Goal: Task Accomplishment & Management: Use online tool/utility

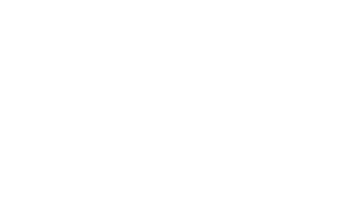
click at [333, 18] on div at bounding box center [176, 102] width 353 height 204
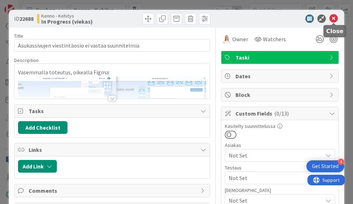
click at [332, 19] on icon at bounding box center [333, 18] width 8 height 8
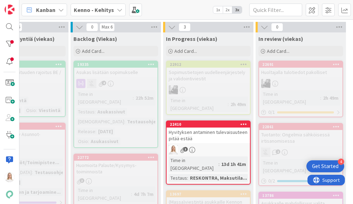
scroll to position [196, 73]
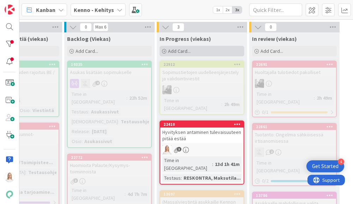
click at [179, 52] on span "Add Card..." at bounding box center [179, 51] width 23 height 6
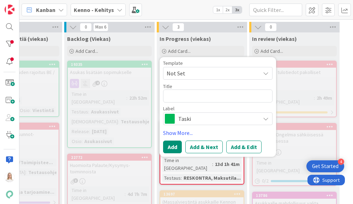
click at [192, 117] on span "Taski" at bounding box center [217, 119] width 78 height 10
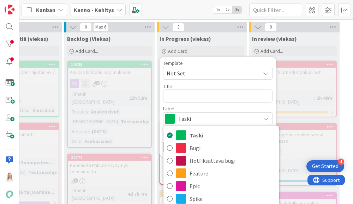
click at [192, 117] on span "Taski" at bounding box center [217, 119] width 78 height 10
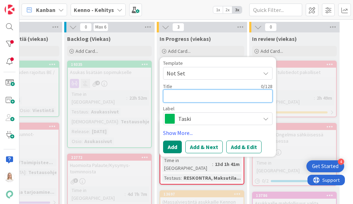
click at [186, 96] on textarea at bounding box center [217, 96] width 109 height 13
type textarea "x"
type textarea "T"
type textarea "x"
type textarea "To"
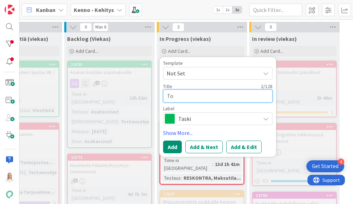
type textarea "x"
type textarea "Tog"
type textarea "x"
type textarea "Togg"
type textarea "x"
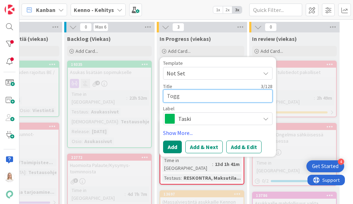
type textarea "Toggl"
type textarea "x"
type textarea "Toggle"
type textarea "x"
type textarea "Toggle"
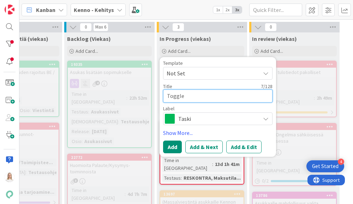
type textarea "x"
type textarea "Toggle p"
type textarea "x"
type textarea "Toggle pä"
type textarea "x"
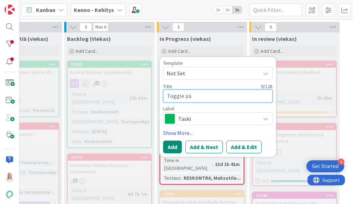
type textarea "Toggle päi"
type textarea "x"
type textarea "Toggle päiv"
type textarea "x"
type textarea "Toggle päivi"
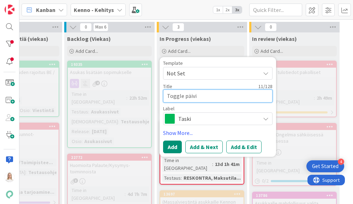
type textarea "x"
type textarea "Toggle päivit"
type textarea "x"
type textarea "Toggle päivite"
type textarea "x"
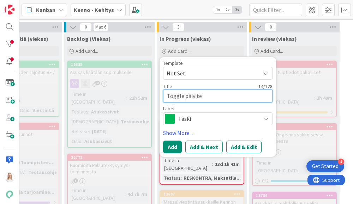
type textarea "Toggle päivitet"
type textarea "x"
type textarea "Toggle päivitety"
type textarea "x"
type textarea "Toggle päivitety"
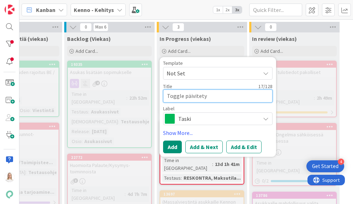
type textarea "x"
type textarea "Toggle päivitety"
type textarea "x"
type textarea "Toggle päivitetyt"
type textarea "x"
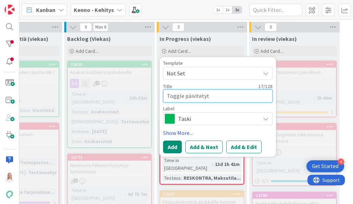
type textarea "Toggle päivitetyty"
type textarea "x"
type textarea "Toggle päivitetyt"
type textarea "x"
type textarea "Toggle päivitety"
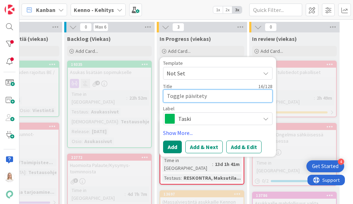
type textarea "x"
type textarea "Toggle päivitetyt"
type textarea "x"
type textarea "Toggle päivitetytt"
type textarea "x"
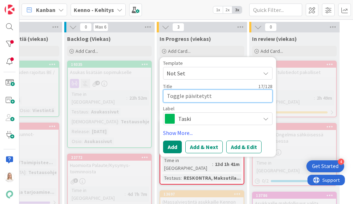
type textarea "Toggle päivitetytty"
type textarea "x"
type textarea "Toggle päivitetytty"
type textarea "x"
type textarea "Toggle päivitetytty v"
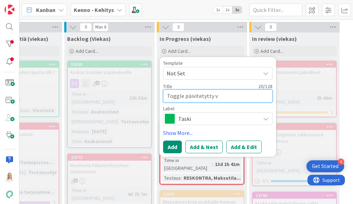
type textarea "x"
type textarea "Toggle päivitetytty va"
type textarea "x"
type textarea "Toggle päivitetytty vas"
type textarea "x"
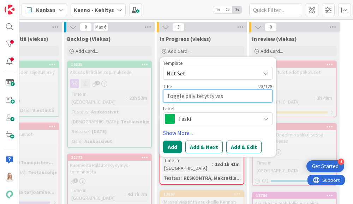
type textarea "Toggle päivitetytty vast"
type textarea "x"
type textarea "Toggle päivitetytty vasta"
type textarea "x"
type textarea "Toggle päivitetytty vastaa"
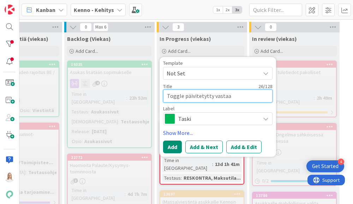
type textarea "x"
type textarea "Toggle päivitetytty vastaam"
type textarea "x"
type textarea "Toggle päivitetytty vastaama"
type textarea "x"
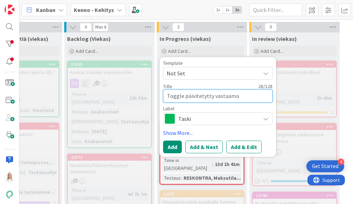
type textarea "Toggle päivitetytty vastaamaa"
type textarea "x"
type textarea "Toggle päivitetytty vastaamaan"
type textarea "x"
type textarea "Toggle päivitetytty vastaamaan"
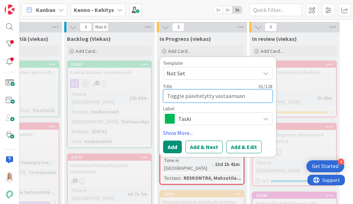
type textarea "x"
type textarea "Toggle päivitetytty vastaamaan"
type textarea "x"
type textarea "Toggle päivitetytty vastaamaa"
type textarea "x"
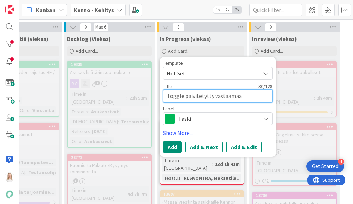
type textarea "Toggle päivitetytty vastaama"
type textarea "x"
type textarea "Toggle päivitetytty vastaam"
type textarea "x"
type textarea "Toggle päivitetytty vastaa"
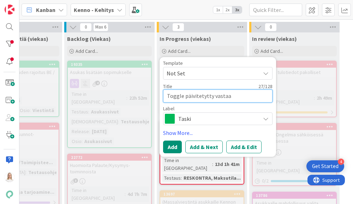
type textarea "x"
type textarea "Toggle päivitetytty vasta"
type textarea "x"
type textarea "Toggle päivitetytty vast"
type textarea "x"
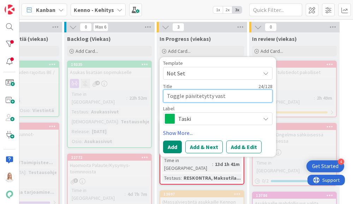
type textarea "Toggle päivitetytty vas"
type textarea "x"
type textarea "Toggle päivitetytty va"
type textarea "x"
type textarea "Toggle päivitetytty v"
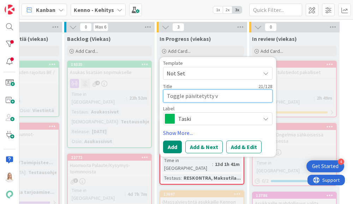
type textarea "x"
type textarea "Toggle päivitetytty"
type textarea "x"
type textarea "Toggle päivitetytty"
type textarea "x"
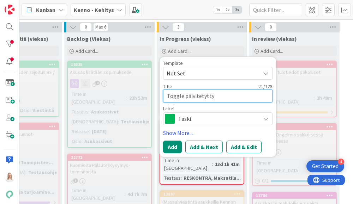
type textarea "Toggle päivitetytt"
type textarea "x"
type textarea "Toggle päivitetyt"
type textarea "x"
type textarea "Toggle päivitety"
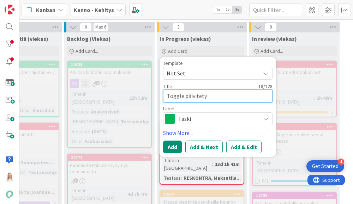
type textarea "x"
type textarea "Toggle päivitet"
type textarea "x"
type textarea "Toggle päivite"
type textarea "x"
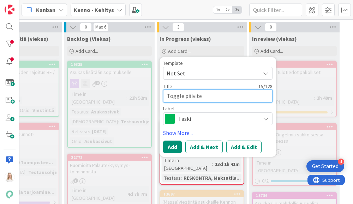
type textarea "Toggle päivit"
type textarea "x"
type textarea "Toggle päivi"
type textarea "x"
type textarea "Toggle päiv"
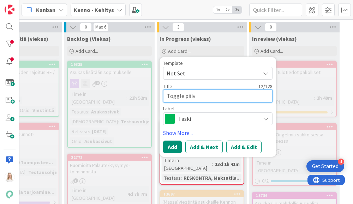
type textarea "x"
type textarea "Toggle päi"
type textarea "x"
type textarea "Toggle pä"
type textarea "x"
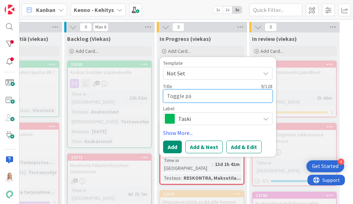
type textarea "Toggle p"
type textarea "x"
type textarea "Toggle"
type textarea "x"
type textarea "Toggle k"
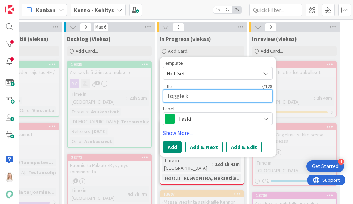
type textarea "x"
type textarea "Toggle ko"
type textarea "x"
type textarea "Toggle kom"
type textarea "x"
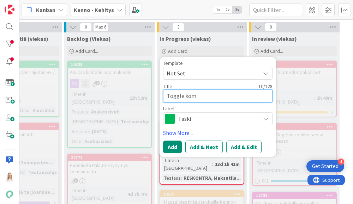
type textarea "Toggle komp"
type textarea "x"
type textarea "Toggle kompo"
type textarea "x"
type textarea "Toggle kompon"
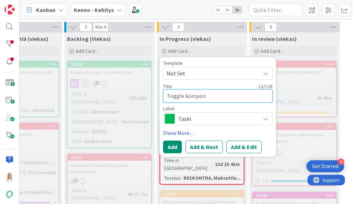
type textarea "x"
type textarea "Toggle kompone"
type textarea "x"
type textarea "Toggle komponen"
type textarea "x"
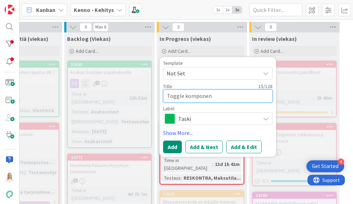
type textarea "Toggle komponent"
type textarea "x"
type textarea "Toggle komponentt"
type textarea "x"
type textarea "Toggle komponentti"
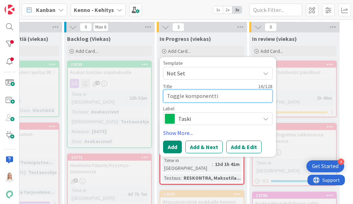
type textarea "x"
type textarea "Toggle komponenttie"
type textarea "x"
type textarea "Toggle komponenttie"
type textarea "x"
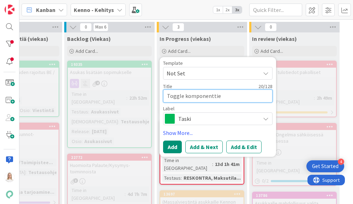
type textarea "Toggle komponenttie k"
type textarea "x"
type textarea "Toggle komponenttie kä"
type textarea "x"
type textarea "Toggle komponenttie k"
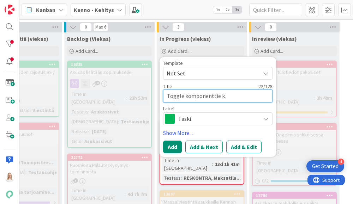
type textarea "x"
type textarea "Toggle komponenttie"
type textarea "x"
type textarea "Toggle komponenttie"
type textarea "x"
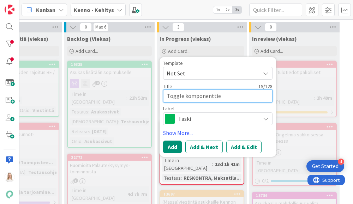
type textarea "Toggle komponentti"
type textarea "x"
type textarea "Toggle komponenttie"
type textarea "x"
type textarea "Toggle komponenttien"
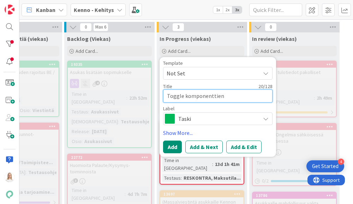
type textarea "x"
type textarea "Toggle komponenttien"
type textarea "x"
type textarea "Toggle komponenttien p"
type textarea "x"
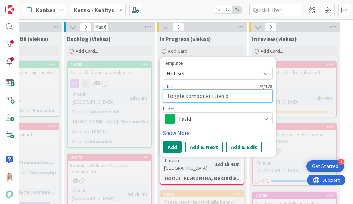
type textarea "Toggle komponenttien pä"
type textarea "x"
type textarea "Toggle komponenttien päi"
type textarea "x"
type textarea "Toggle komponenttien päiv"
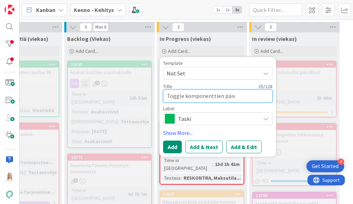
type textarea "x"
type textarea "Toggle komponenttien päivi"
type textarea "x"
type textarea "Toggle komponenttien päivit"
type textarea "x"
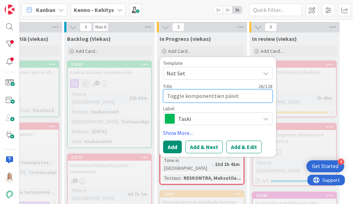
type textarea "Toggle komponenttien päivity"
type textarea "x"
type textarea "Toggle komponenttien päivitys"
type textarea "x"
type textarea "Toggle komponenttien päivityst"
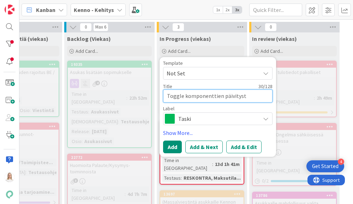
type textarea "x"
type textarea "Toggle komponenttien päivitystä"
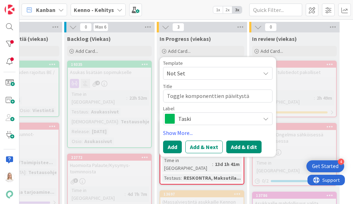
click at [234, 144] on button "Add & Edit" at bounding box center [243, 147] width 35 height 13
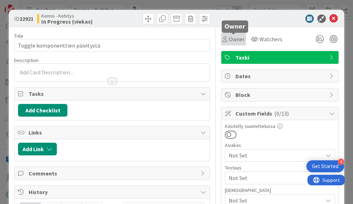
click at [238, 37] on span "Owner" at bounding box center [237, 39] width 16 height 8
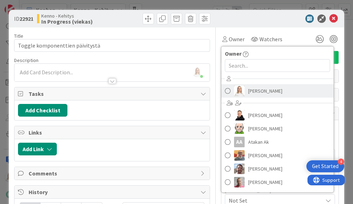
click at [245, 89] on link "[PERSON_NAME]" at bounding box center [277, 90] width 112 height 13
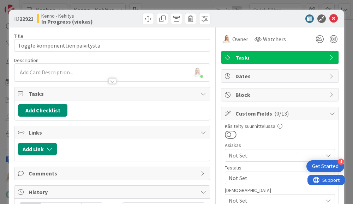
click at [66, 72] on div "[PERSON_NAME] just joined" at bounding box center [111, 73] width 195 height 18
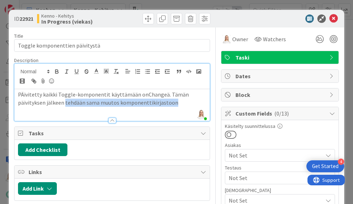
drag, startPoint x: 79, startPoint y: 102, endPoint x: 188, endPoint y: 102, distance: 108.7
click at [188, 102] on p "PÄivitetty kaikki Toggle-komponentit käyttämään onChangeä. Tämän päivityksen jä…" at bounding box center [112, 99] width 188 height 16
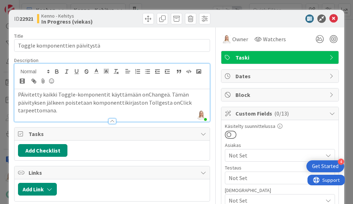
click at [154, 104] on p "PÄivitetty kaikki Toggle-komponentit käyttämään onChangeä. Tämän päivityksen jä…" at bounding box center [112, 103] width 188 height 24
click at [159, 103] on p "PÄivitetty kaikki Toggle-komponentit käyttämään onChangeä. Tämän päivityksen jä…" at bounding box center [112, 103] width 188 height 24
click at [23, 94] on p "PÄivitetty kaikki Toggle-komponentit käyttämään onChangeä. Tämän päivityksen jä…" at bounding box center [112, 103] width 188 height 24
click at [38, 96] on p "Päivitetty kaikki Toggle-komponentit käyttämään onChangeä. Tämän päivityksen jä…" at bounding box center [112, 103] width 188 height 24
click at [58, 112] on p "Päivitetään kaikki Toggle-komponentit käyttämään onChangeä. Tämän päivityksen j…" at bounding box center [112, 103] width 188 height 24
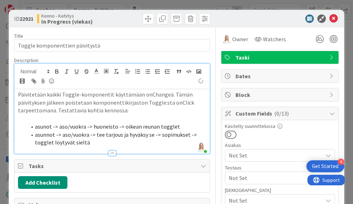
click at [43, 127] on span "asunot -> aso/vuokra -> huoneisto -> oikean reunan togglet" at bounding box center [107, 126] width 145 height 7
click at [88, 140] on li "asunnot -> aso/vuokra -> tee tarjous ja hyväksy se -> sopimukset -> togglet löy…" at bounding box center [116, 139] width 180 height 16
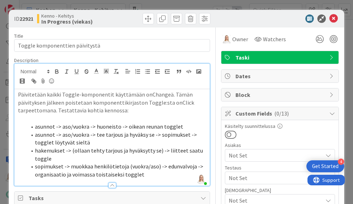
drag, startPoint x: 20, startPoint y: 19, endPoint x: 35, endPoint y: 19, distance: 14.8
click at [35, 19] on div "ID 22921 Kenno - Kehitys In Progress (viekas)" at bounding box center [62, 18] width 96 height 11
copy span "22921"
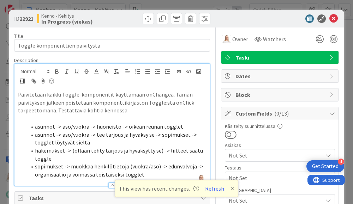
click at [129, 117] on p at bounding box center [112, 119] width 188 height 8
click at [121, 103] on p "Päivitetään kaikki Toggle-komponentit käyttämään onChangeä. Tämän päivityksen j…" at bounding box center [112, 103] width 188 height 24
click at [335, 18] on icon at bounding box center [333, 18] width 8 height 8
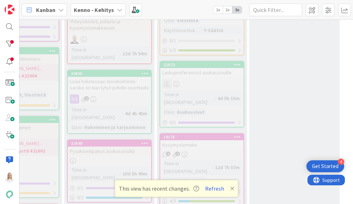
scroll to position [883, 73]
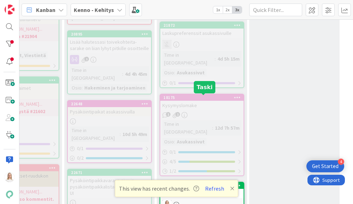
click at [195, 184] on div "22921" at bounding box center [203, 186] width 80 height 5
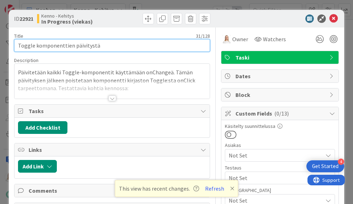
drag, startPoint x: 17, startPoint y: 46, endPoint x: 110, endPoint y: 41, distance: 92.9
click at [110, 41] on input "Toggle komponenttien päivitystä" at bounding box center [112, 45] width 196 height 13
